Goal: Task Accomplishment & Management: Complete application form

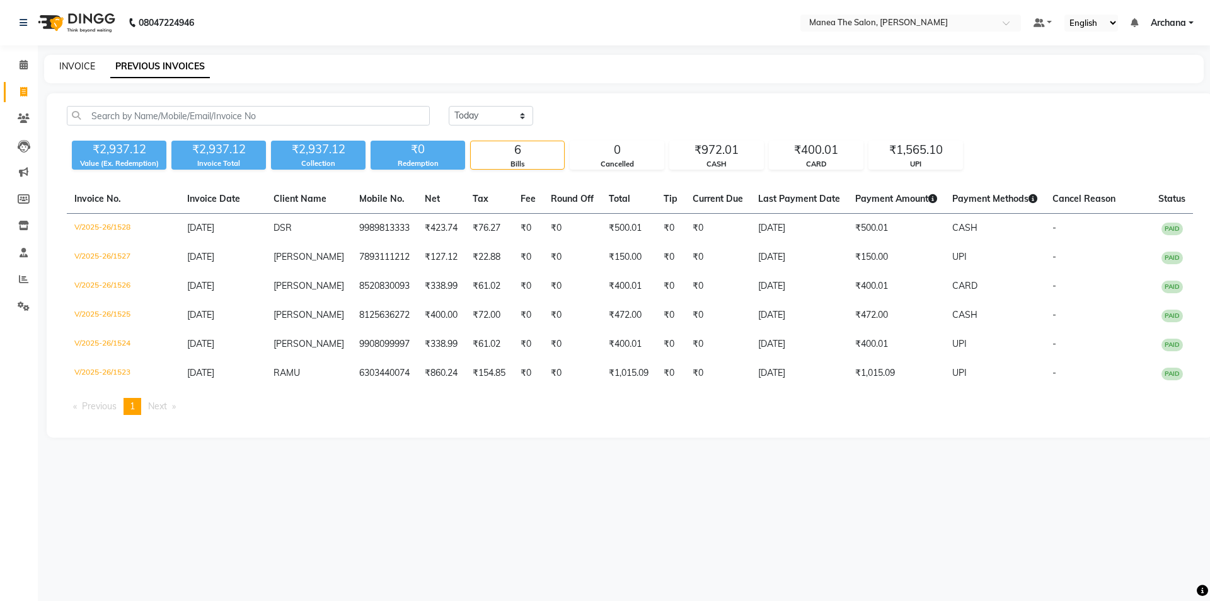
click at [82, 64] on link "INVOICE" at bounding box center [77, 66] width 36 height 11
select select "service"
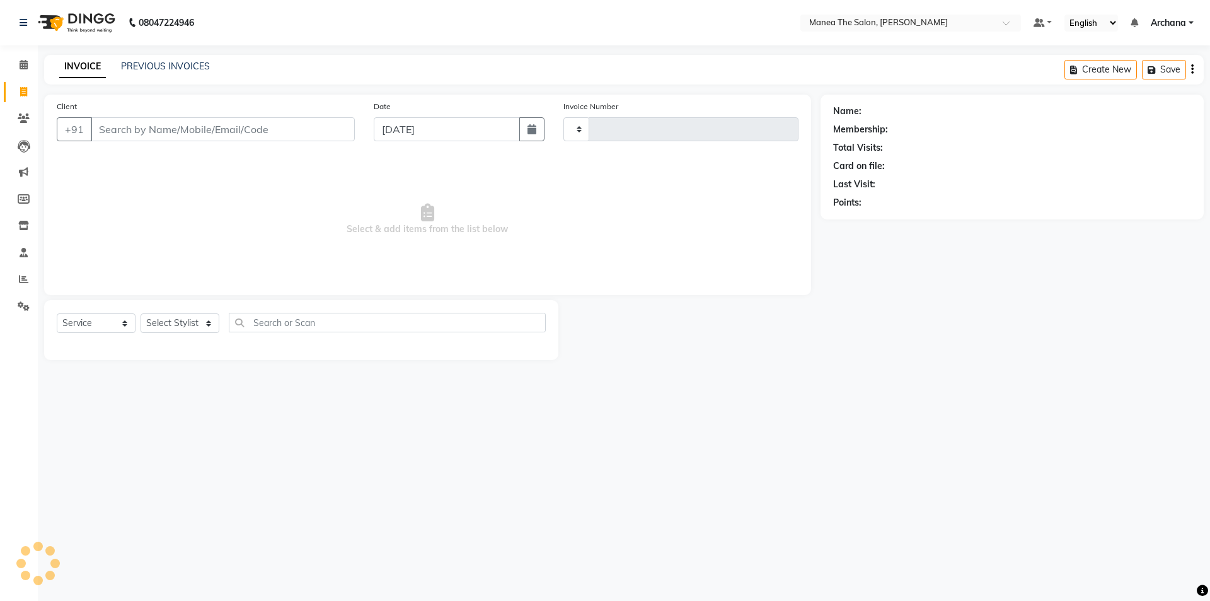
type input "1529"
select select "6846"
click at [195, 320] on select "Select Stylist" at bounding box center [180, 323] width 79 height 20
select select "74503"
click at [141, 313] on select "Select Stylist [PERSON_NAME] My Mane'a. [PERSON_NAME] nisha [PERSON_NAME] [PERS…" at bounding box center [180, 323] width 79 height 20
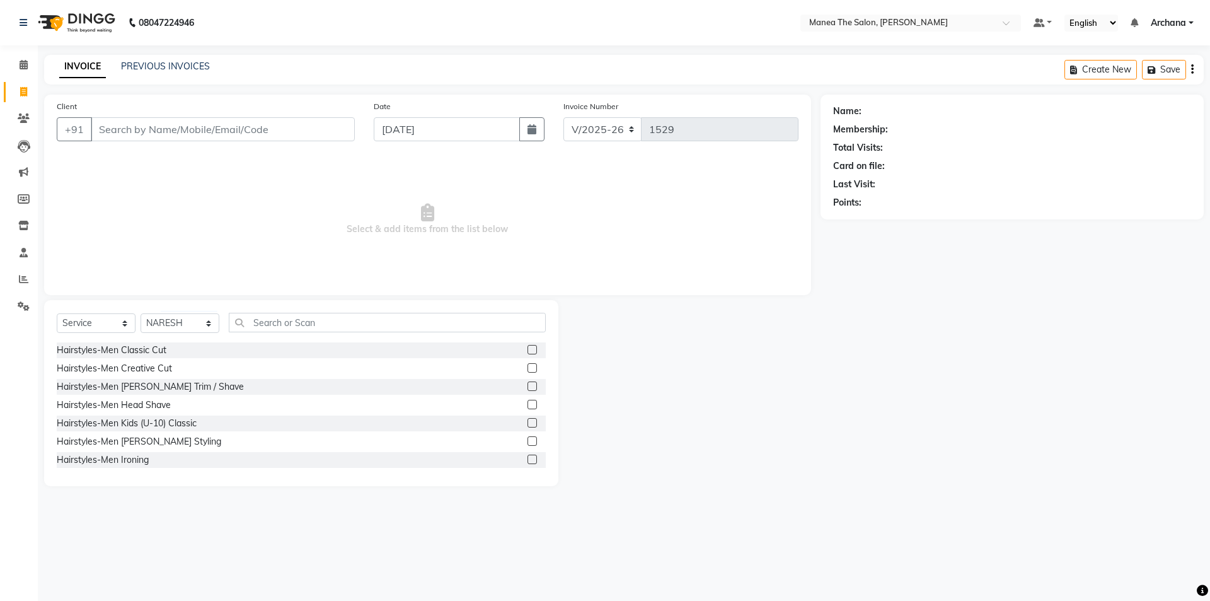
click at [528, 349] on label at bounding box center [532, 349] width 9 height 9
click at [528, 349] on input "checkbox" at bounding box center [532, 350] width 8 height 8
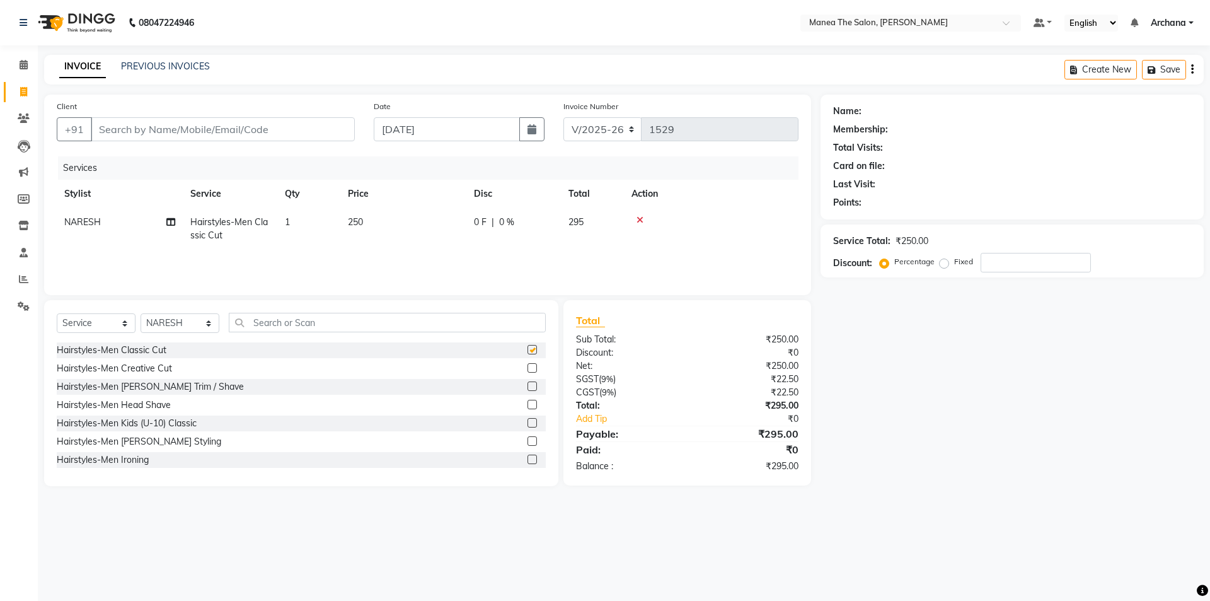
checkbox input "false"
click at [181, 132] on input "Client" at bounding box center [223, 129] width 264 height 24
click at [274, 135] on input "Client" at bounding box center [223, 129] width 264 height 24
type input "8"
type input "0"
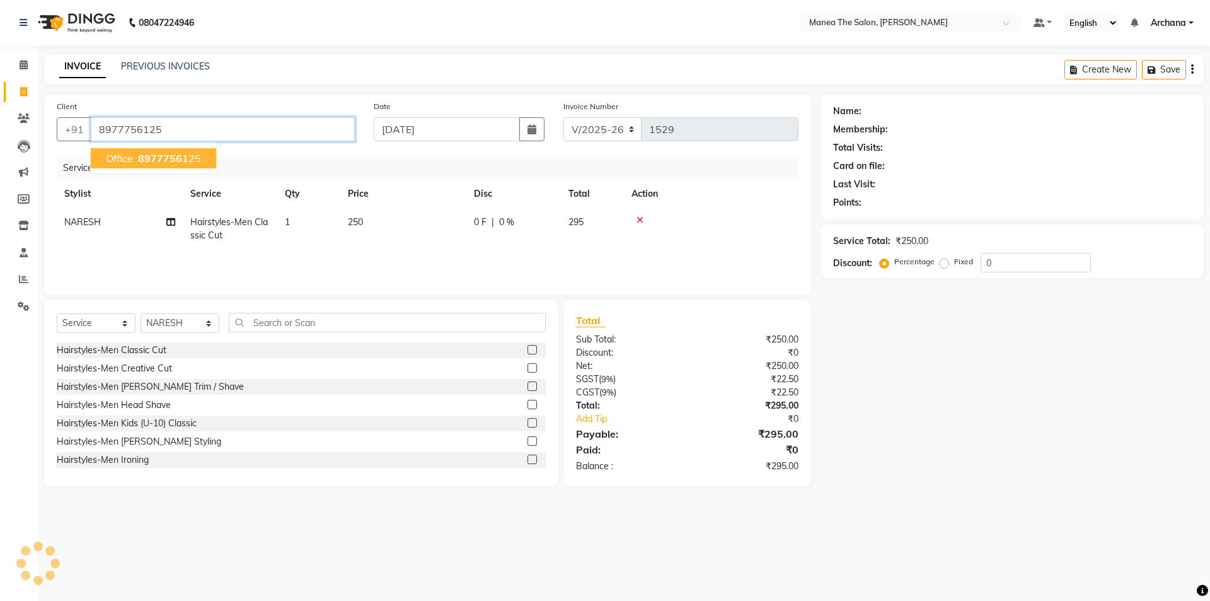
type input "8977756125"
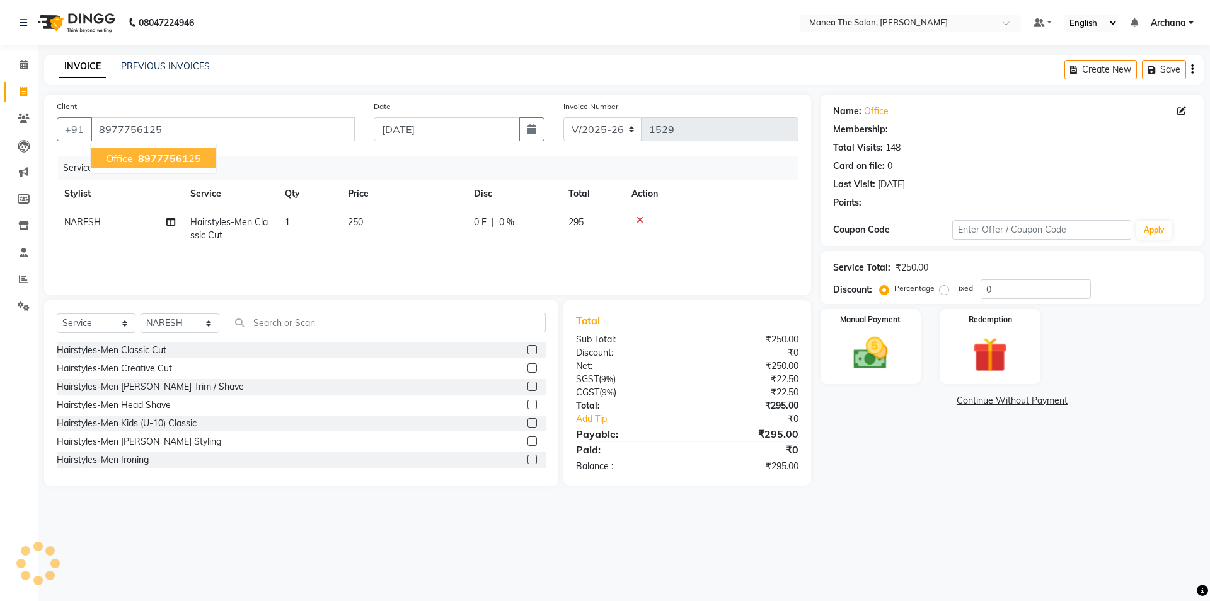
select select "1: Object"
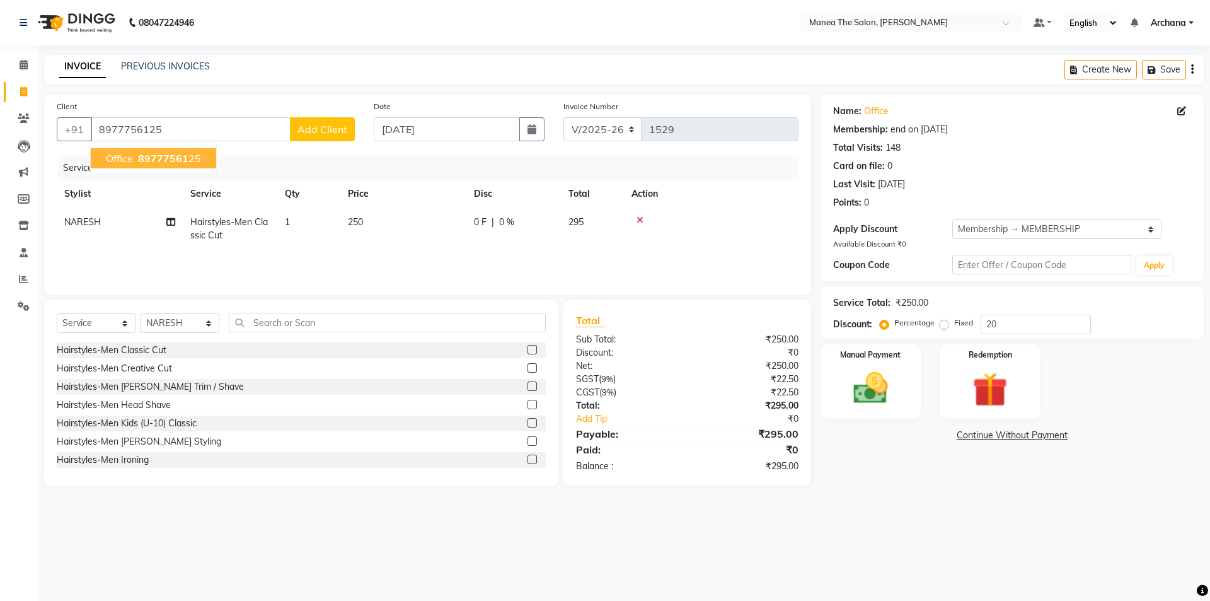
click at [191, 163] on ngb-highlight "89777561 25" at bounding box center [169, 158] width 66 height 13
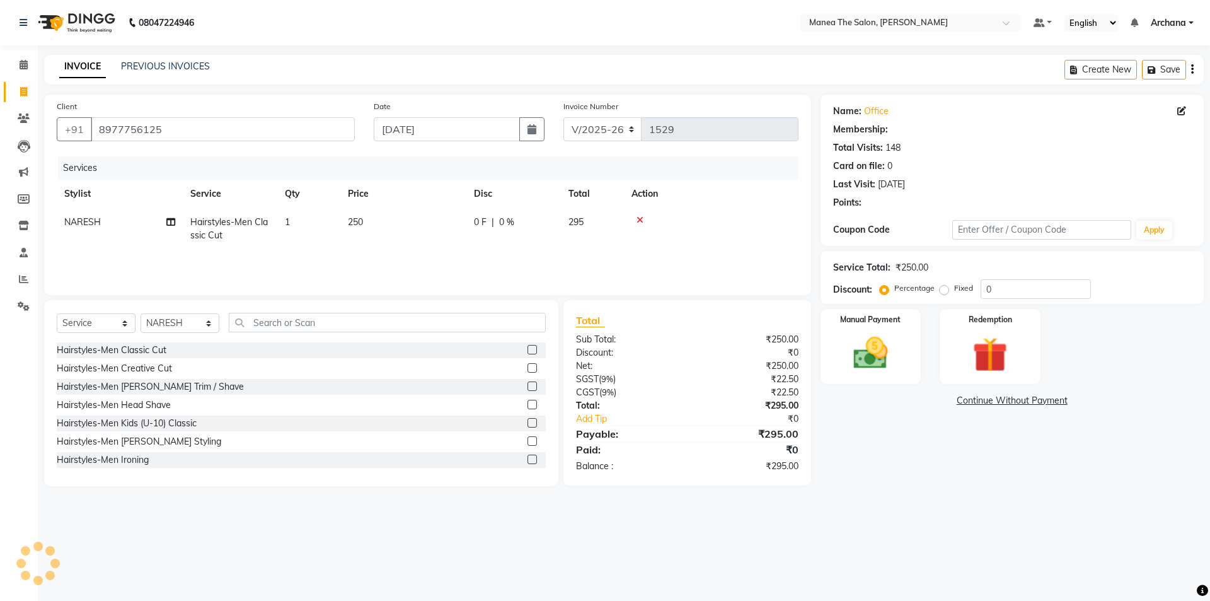
type input "20"
select select "1: Object"
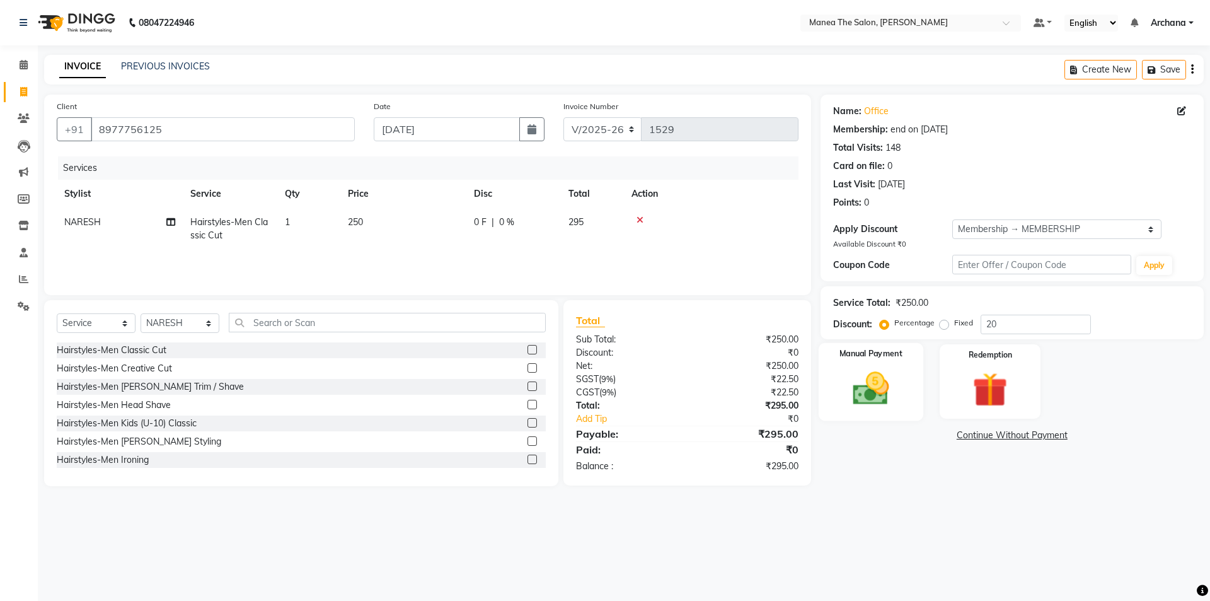
click at [885, 401] on img at bounding box center [870, 388] width 59 height 42
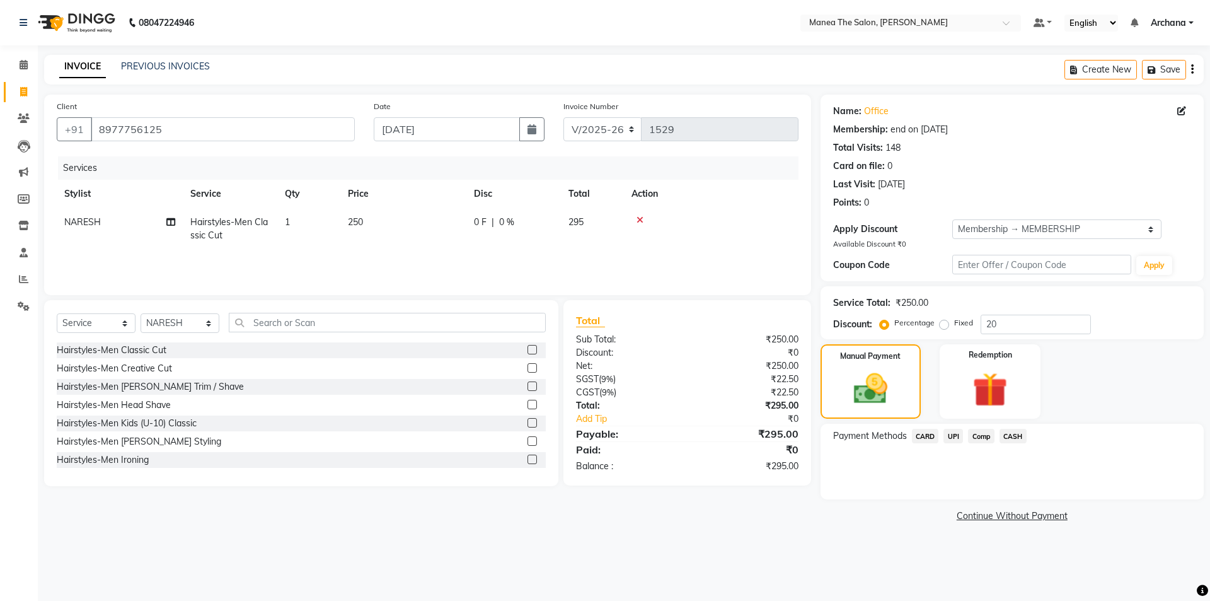
click at [951, 438] on span "UPI" at bounding box center [954, 436] width 20 height 14
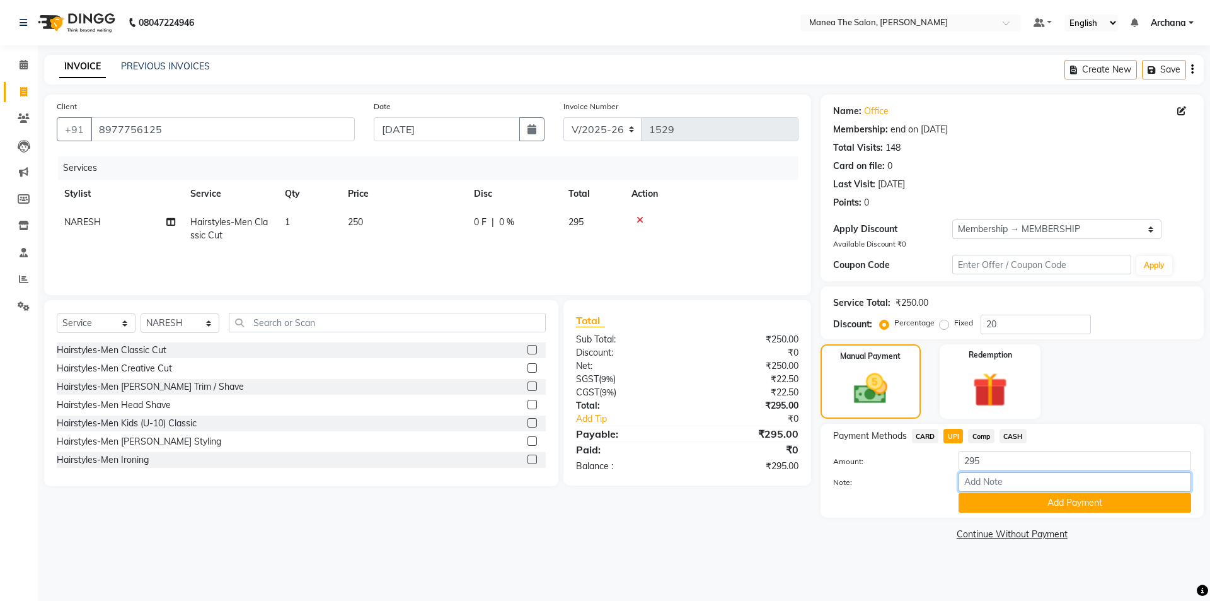
click at [994, 483] on input "Note:" at bounding box center [1075, 482] width 233 height 20
type input "UPI"
click at [1084, 500] on button "Add Payment" at bounding box center [1075, 503] width 233 height 20
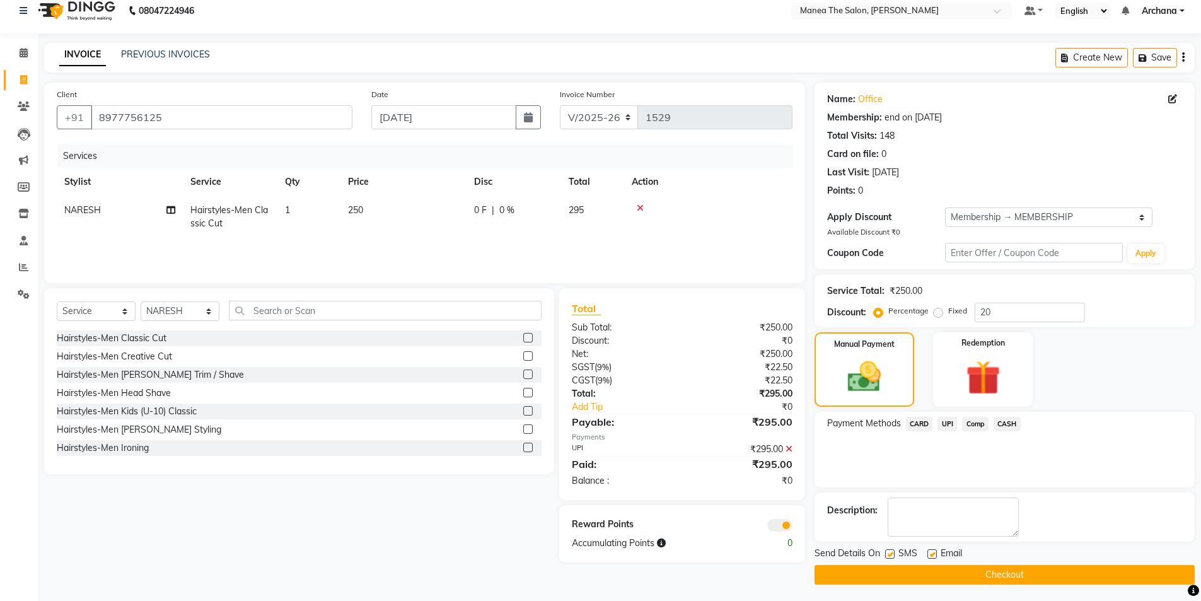
scroll to position [14, 0]
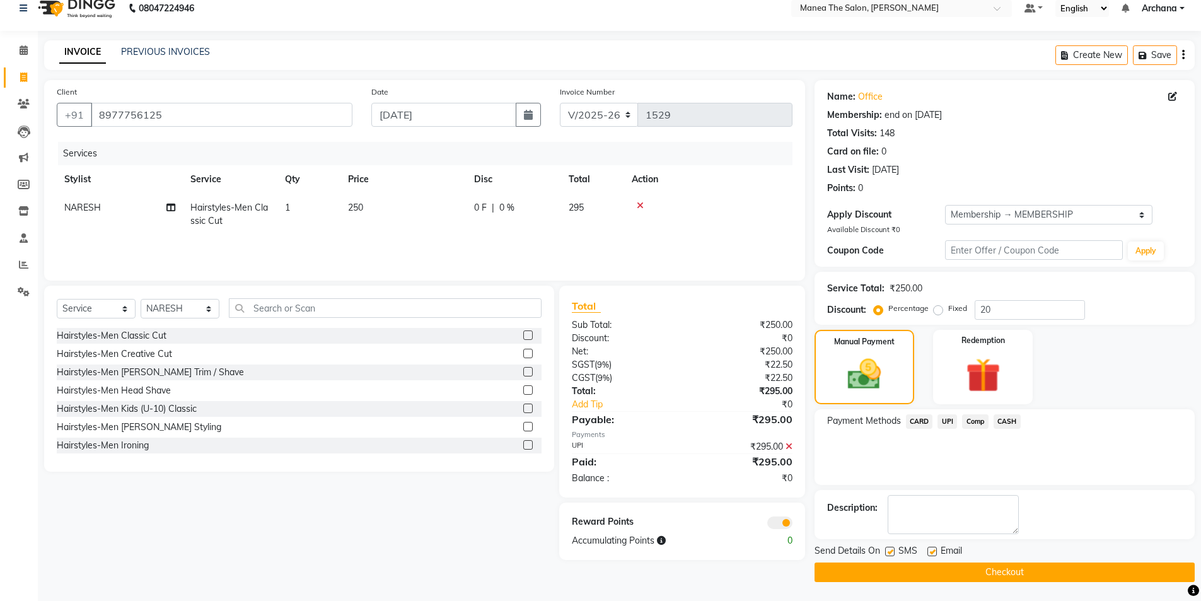
click at [1005, 566] on button "Checkout" at bounding box center [1004, 572] width 380 height 20
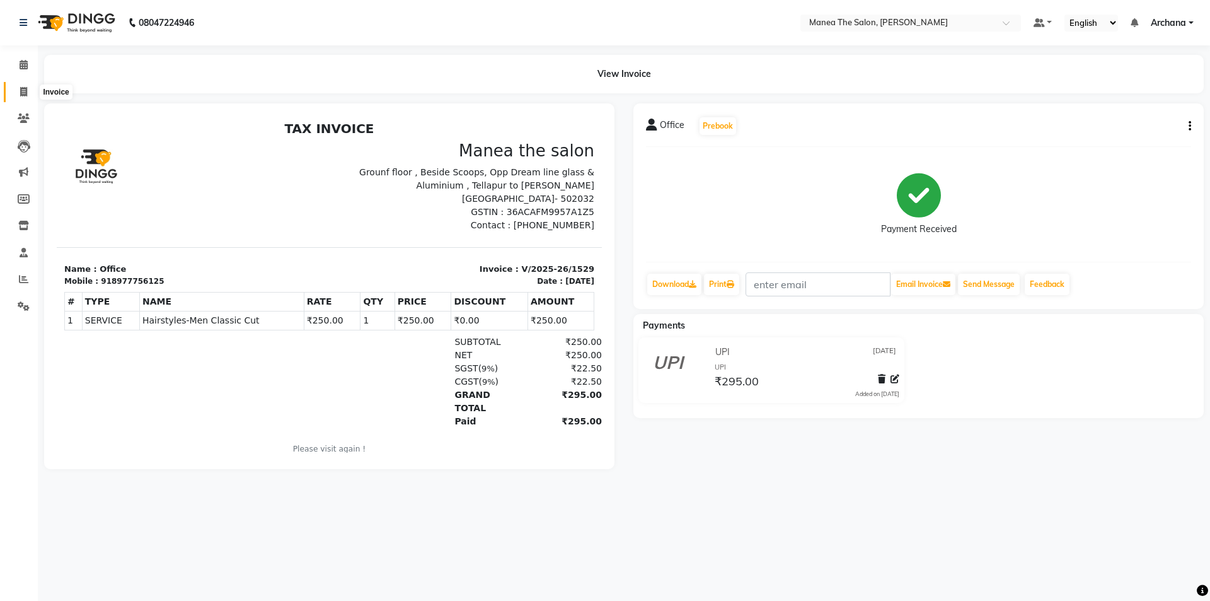
click at [25, 91] on icon at bounding box center [23, 91] width 7 height 9
select select "service"
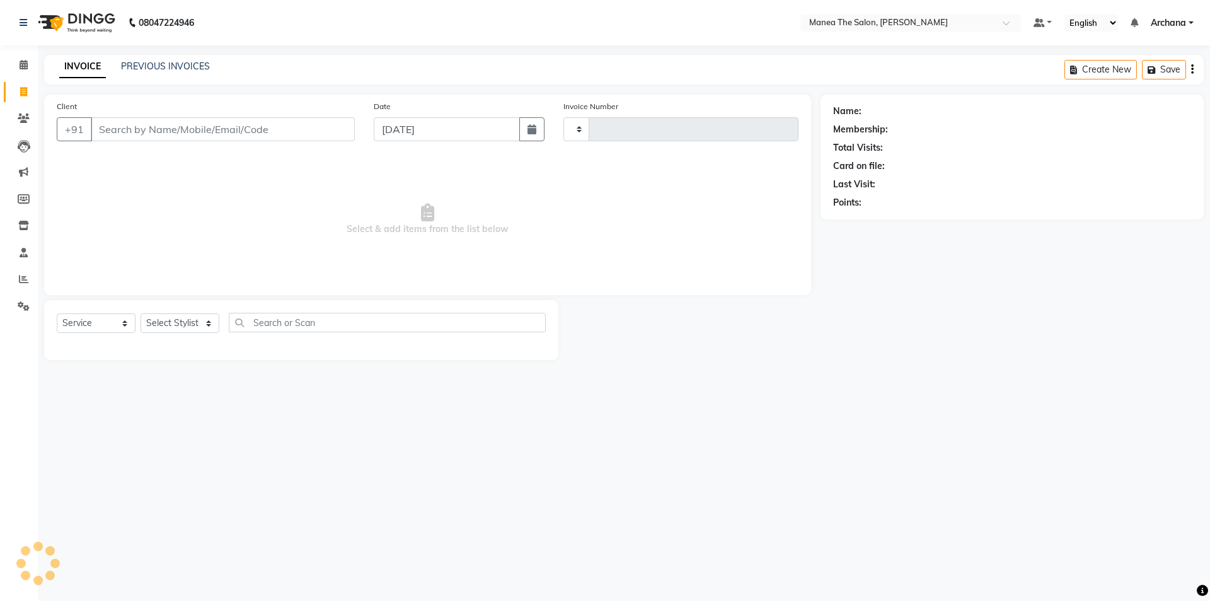
type input "1530"
select select "6846"
click at [202, 64] on link "PREVIOUS INVOICES" at bounding box center [165, 66] width 89 height 11
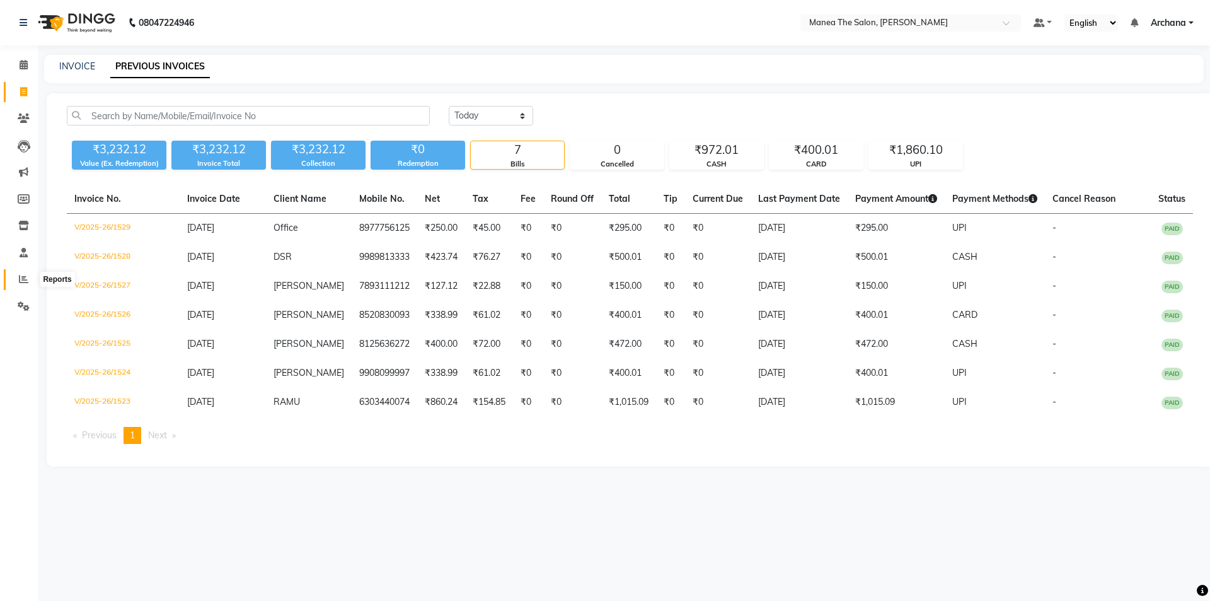
click at [23, 280] on icon at bounding box center [23, 278] width 9 height 9
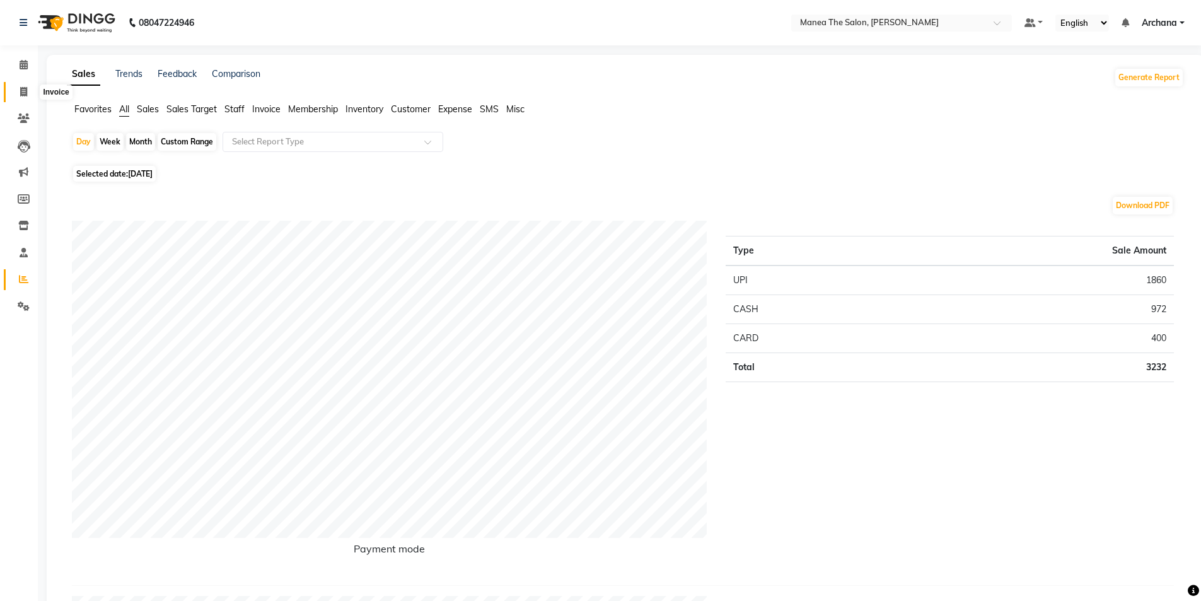
click at [23, 92] on icon at bounding box center [23, 91] width 7 height 9
select select "service"
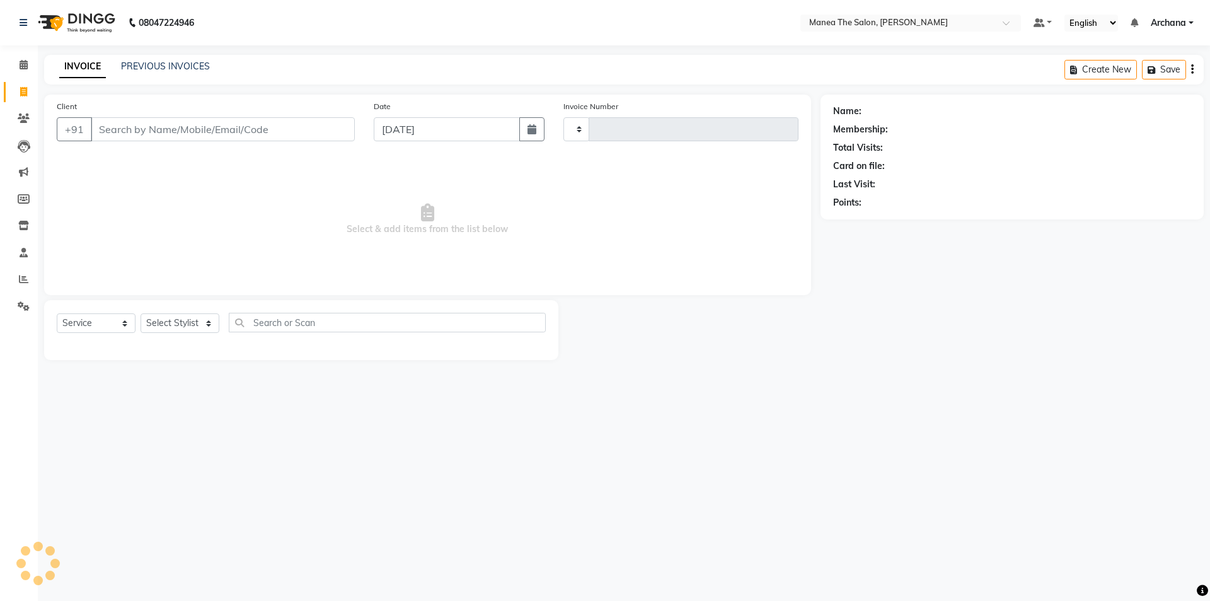
type input "1530"
select select "6846"
